Goal: Navigation & Orientation: Understand site structure

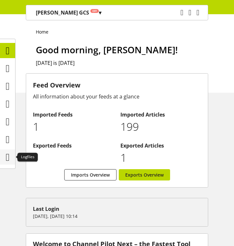
click at [8, 157] on icon at bounding box center [8, 157] width 4 height 13
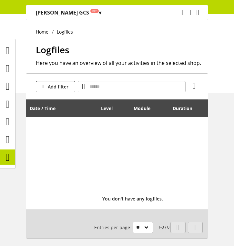
click at [198, 12] on icon "main navigation" at bounding box center [198, 13] width 3 height 12
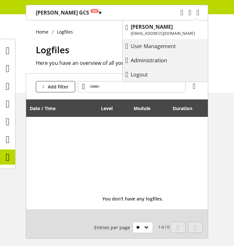
click at [174, 63] on p "Administration" at bounding box center [155, 61] width 49 height 8
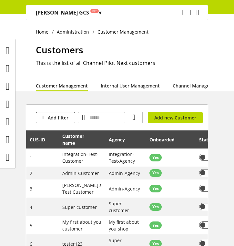
click at [197, 14] on icon "main navigation" at bounding box center [198, 13] width 3 height 12
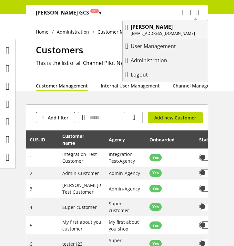
click at [184, 30] on p "[PERSON_NAME]" at bounding box center [163, 27] width 64 height 8
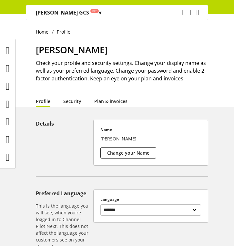
scroll to position [51, 0]
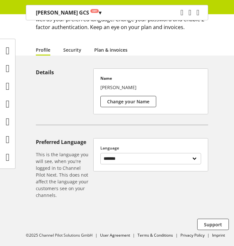
click at [112, 47] on link "Plan & invoices" at bounding box center [110, 50] width 33 height 7
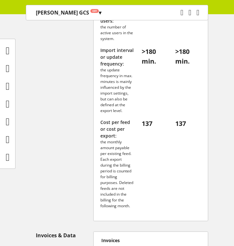
scroll to position [419, 0]
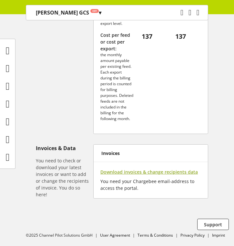
click at [174, 172] on span "Download invoices & change recipients data" at bounding box center [150, 172] width 98 height 7
click at [136, 172] on span "Download invoices & change recipients data" at bounding box center [150, 172] width 98 height 7
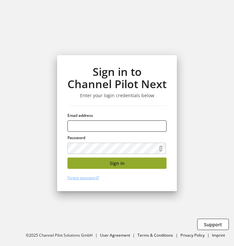
type input "**********"
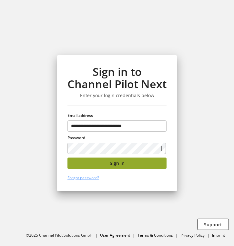
click at [140, 160] on button "Sign in" at bounding box center [117, 163] width 99 height 11
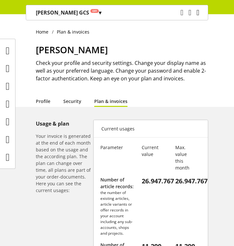
click at [197, 7] on icon "main navigation" at bounding box center [198, 13] width 3 height 12
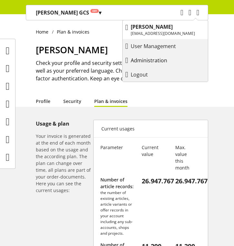
click at [176, 61] on p "Administration" at bounding box center [155, 61] width 49 height 8
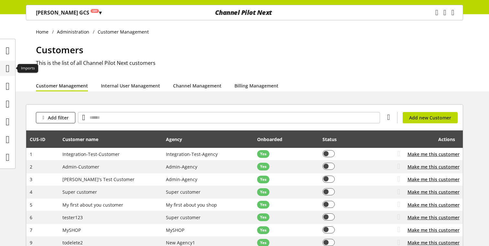
click at [10, 66] on icon at bounding box center [8, 68] width 4 height 13
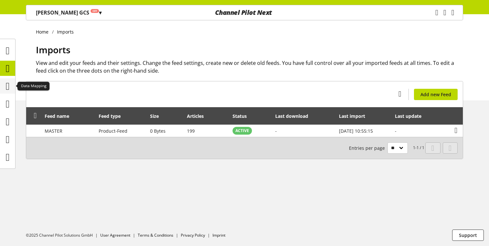
click at [10, 88] on icon at bounding box center [8, 86] width 4 height 13
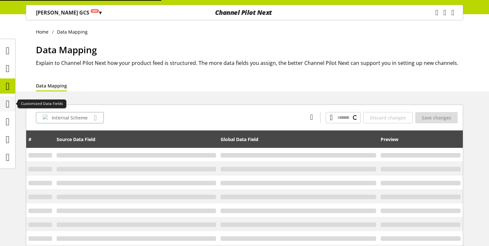
type input "******"
click at [10, 106] on icon at bounding box center [8, 104] width 4 height 13
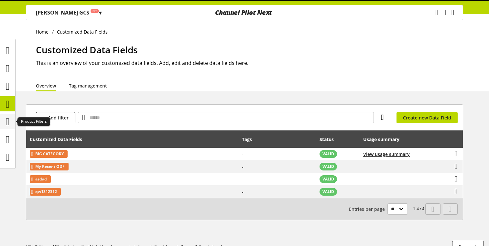
click at [10, 123] on icon at bounding box center [8, 121] width 4 height 13
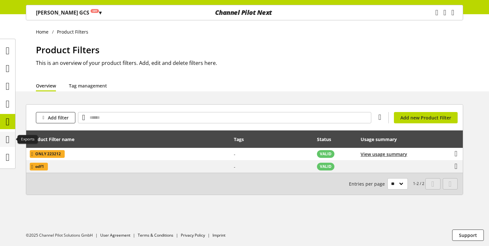
click at [10, 134] on icon at bounding box center [8, 139] width 4 height 13
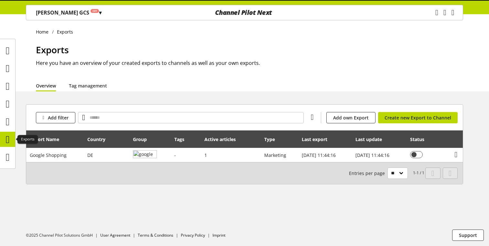
click at [12, 146] on div at bounding box center [7, 139] width 15 height 15
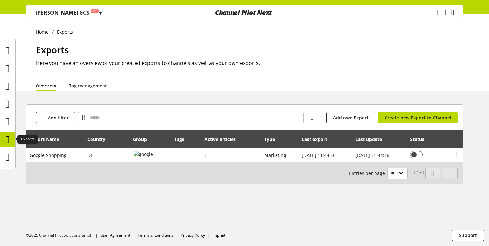
click at [12, 149] on ul at bounding box center [7, 104] width 15 height 122
click at [10, 151] on icon at bounding box center [8, 157] width 4 height 13
